Goal: Navigation & Orientation: Find specific page/section

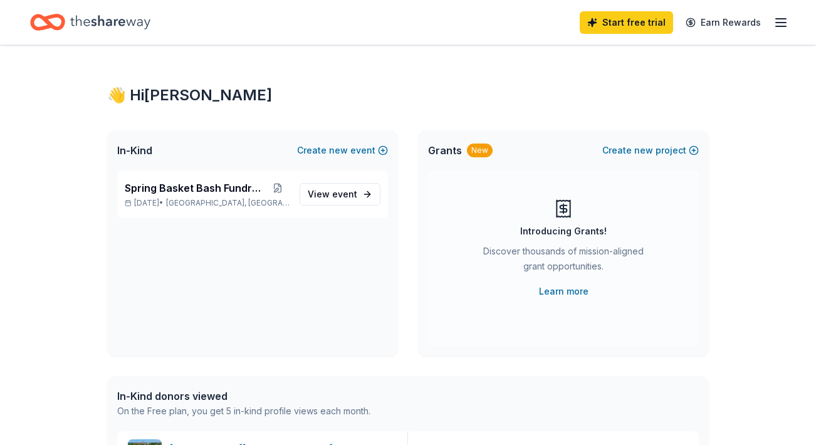
scroll to position [179, 0]
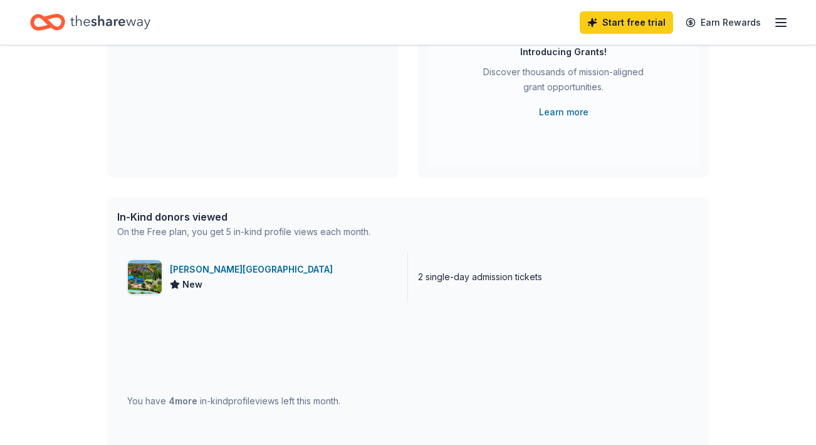
click at [281, 266] on div "[PERSON_NAME][GEOGRAPHIC_DATA]" at bounding box center [254, 269] width 168 height 15
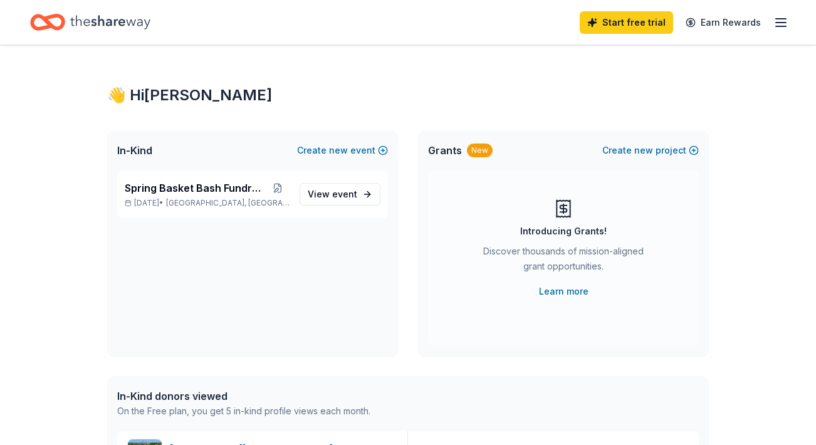
click at [118, 23] on icon "Home" at bounding box center [110, 22] width 80 height 14
click at [98, 19] on icon "Home" at bounding box center [110, 22] width 80 height 14
click at [124, 26] on icon "Home" at bounding box center [110, 22] width 80 height 26
drag, startPoint x: 138, startPoint y: 139, endPoint x: 160, endPoint y: 56, distance: 85.2
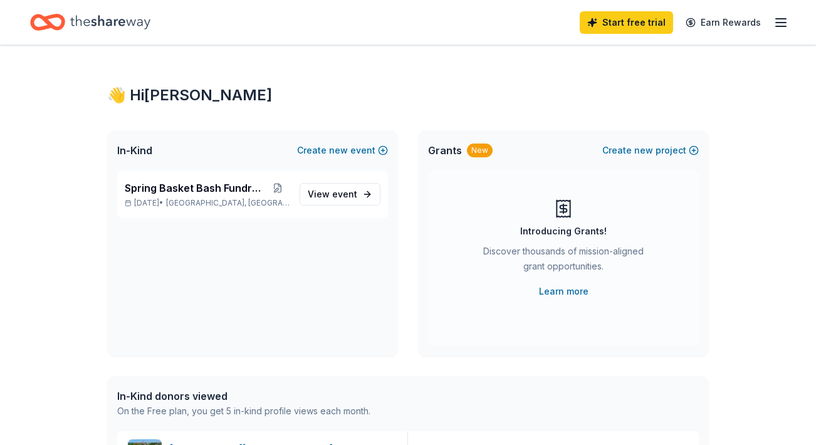
click at [56, 18] on icon "Home" at bounding box center [47, 22] width 35 height 29
click at [56, 13] on icon "Home" at bounding box center [47, 22] width 35 height 29
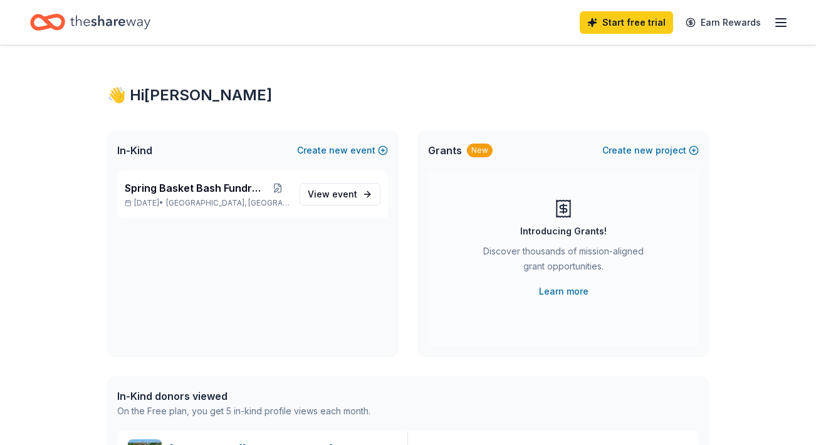
click at [56, 13] on icon "Home" at bounding box center [47, 22] width 35 height 29
